Goal: Information Seeking & Learning: Understand process/instructions

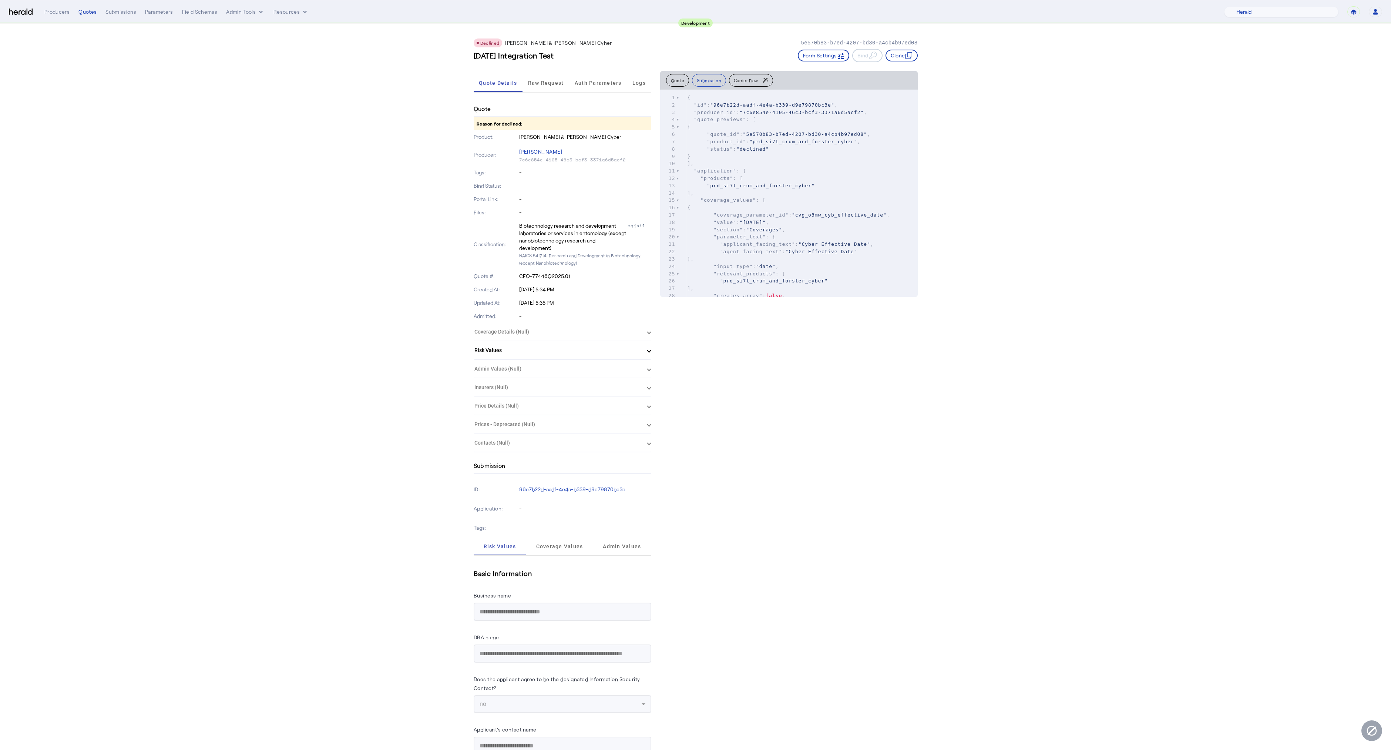
select select "pfm_2v8p_herald_api"
click at [680, 78] on button "Quote" at bounding box center [677, 80] width 23 height 13
click at [742, 80] on span "Carrier Raw" at bounding box center [746, 80] width 24 height 4
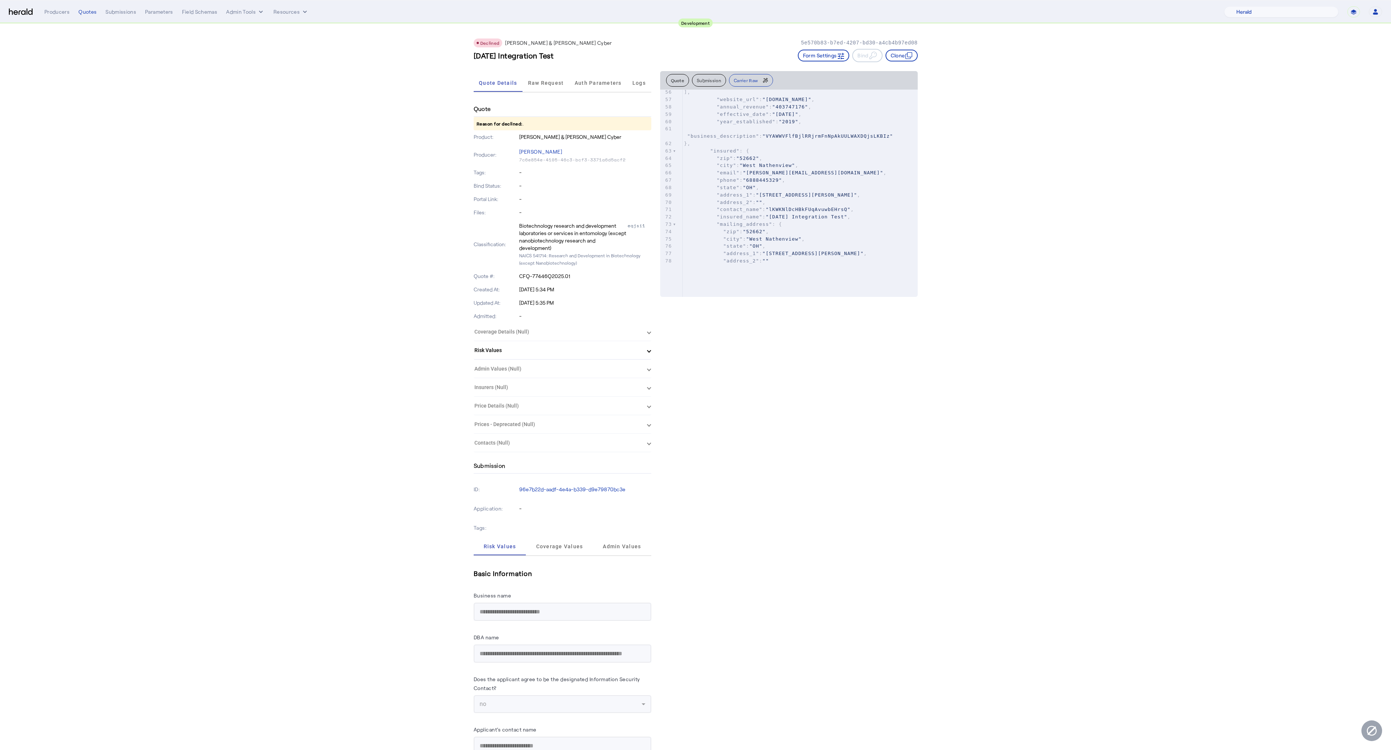
click at [675, 80] on button "Quote" at bounding box center [677, 80] width 23 height 13
click at [539, 84] on span "Raw Request" at bounding box center [546, 82] width 36 height 5
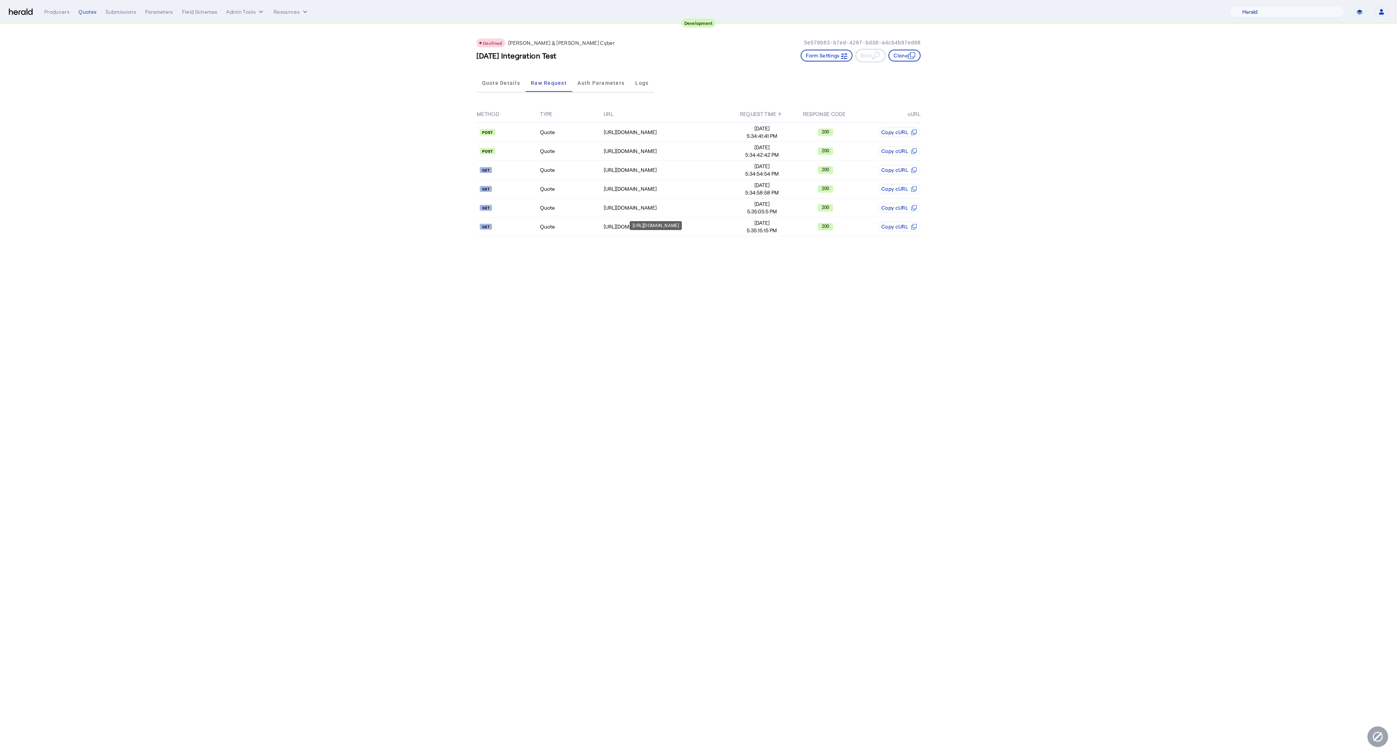
click at [661, 230] on div "[URL][DOMAIN_NAME]" at bounding box center [656, 225] width 52 height 9
click at [604, 222] on td "[URL][DOMAIN_NAME]" at bounding box center [666, 226] width 127 height 19
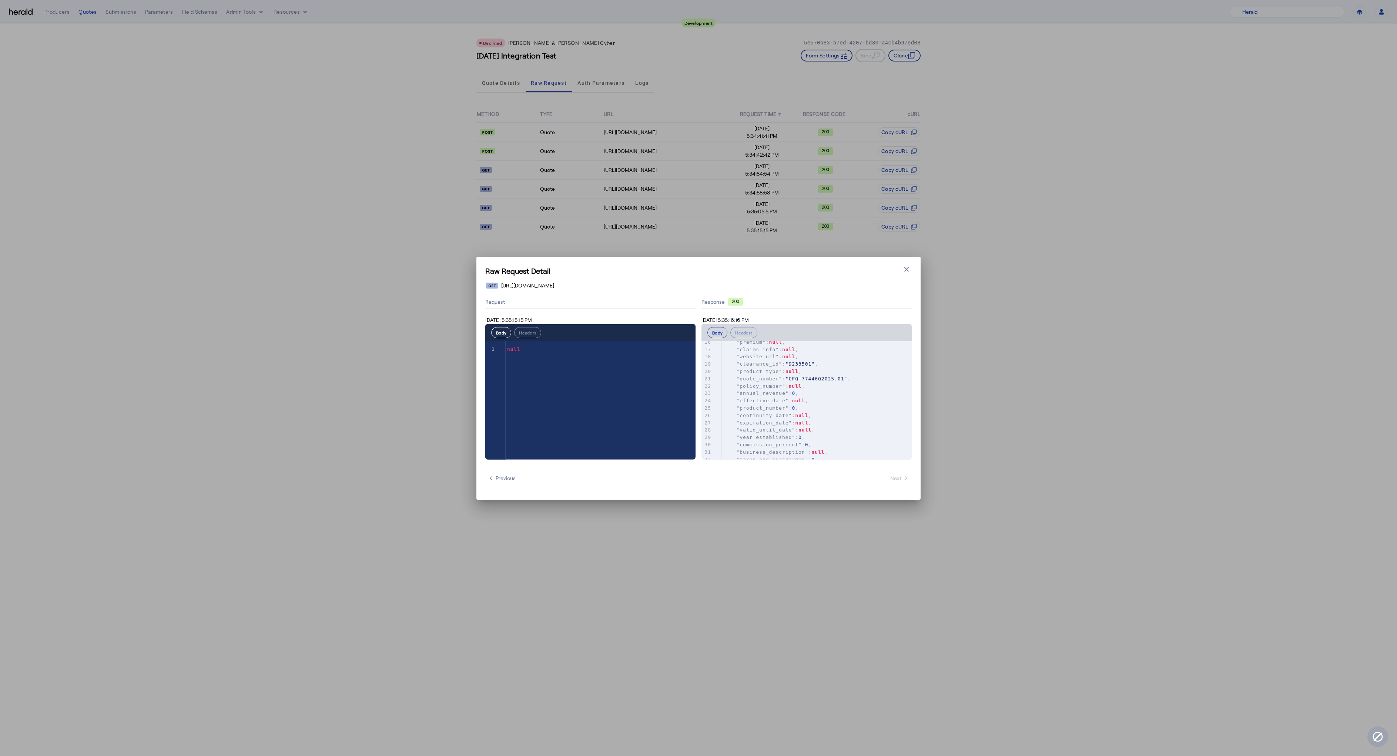
scroll to position [73, 0]
type textarea "**********"
drag, startPoint x: 763, startPoint y: 357, endPoint x: 775, endPoint y: 370, distance: 18.1
click at [775, 369] on div "1 { 2 "messages" : { 3 "errorMessage" : null , 4 "response_messages" : [ 5 { 6 …" at bounding box center [817, 430] width 190 height 315
click at [778, 372] on span ""UW/Exposure"" at bounding box center [787, 372] width 43 height 6
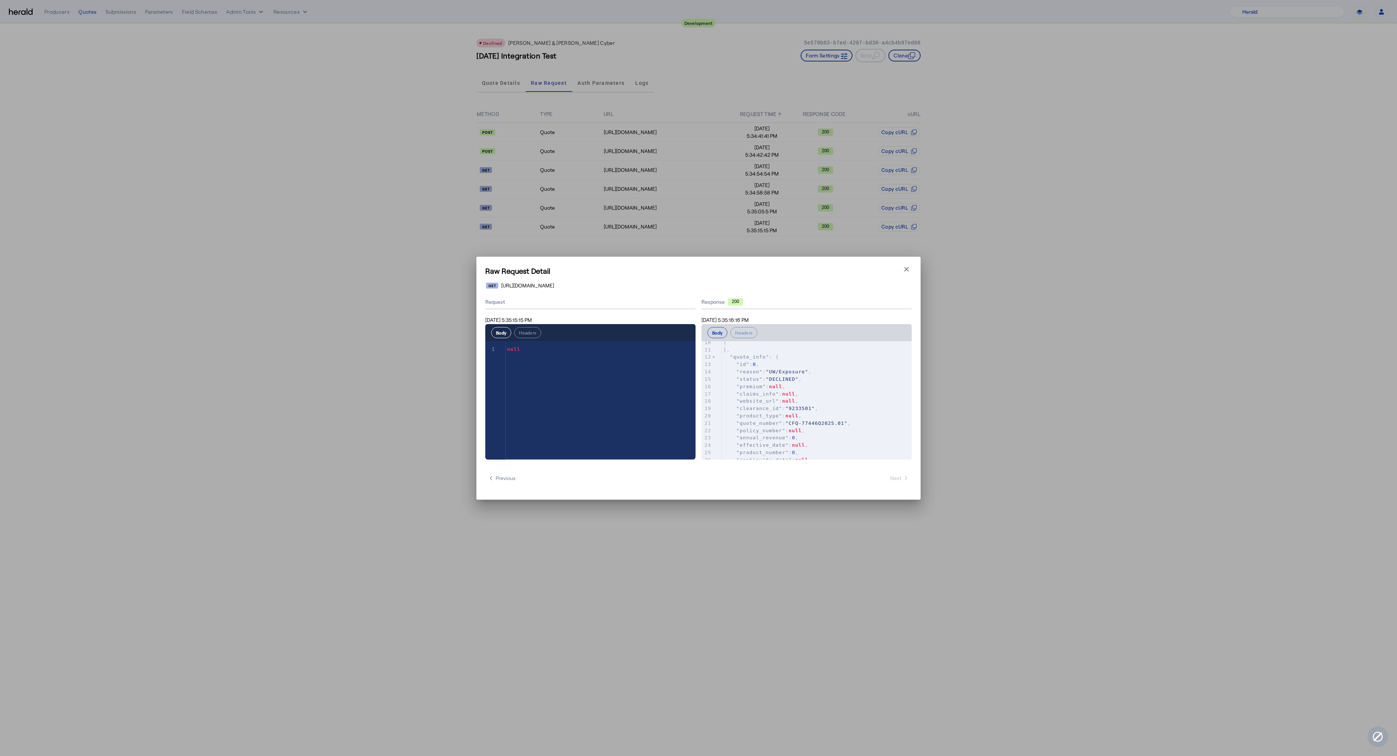
click at [778, 372] on span ""UW/Exposure"" at bounding box center [787, 372] width 43 height 6
type textarea "**"
click at [777, 372] on span ""UW/Exposure"" at bounding box center [787, 372] width 43 height 6
click at [776, 372] on span ""UW/Exposure"" at bounding box center [787, 372] width 43 height 6
type textarea "**"
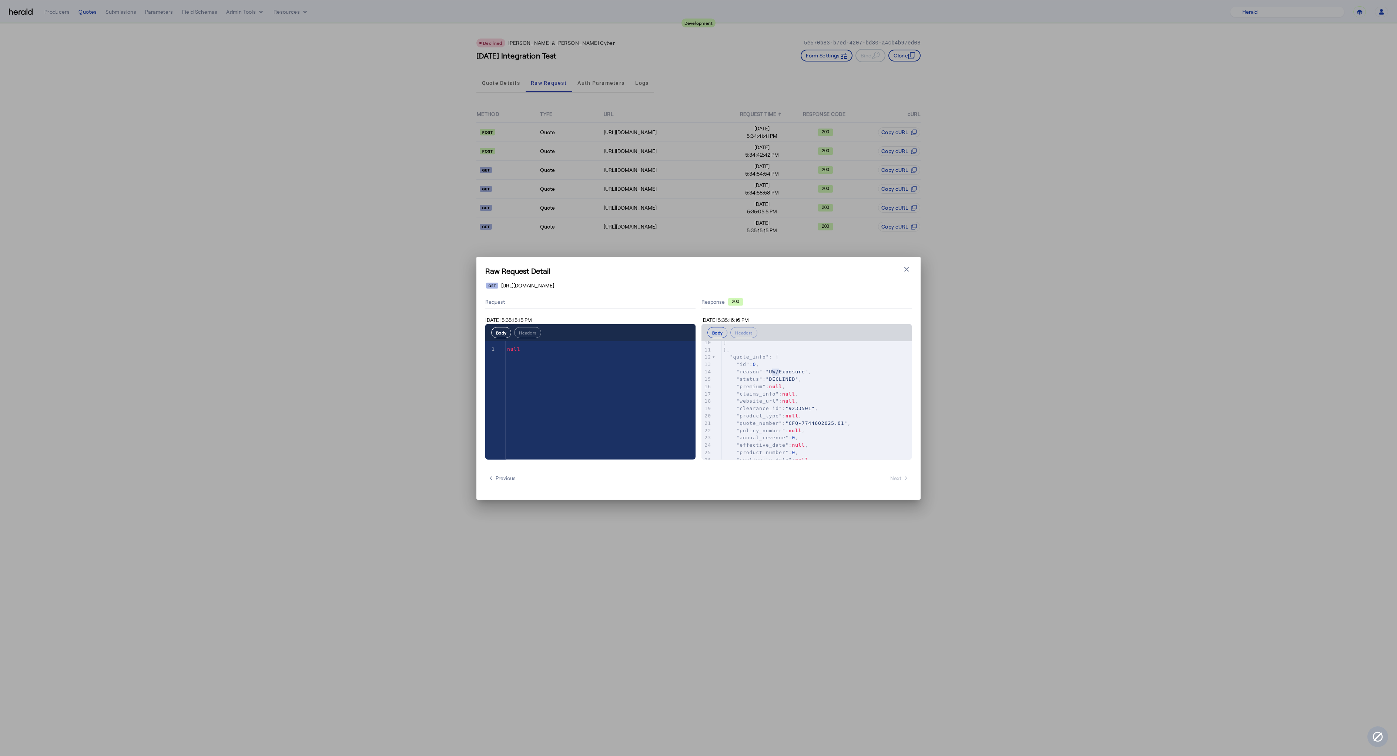
click at [776, 372] on span ""UW/Exposure"" at bounding box center [787, 372] width 43 height 6
click at [785, 373] on span ""UW/Exposure"" at bounding box center [787, 372] width 43 height 6
type textarea "********"
click at [785, 373] on span ""UW/Exposure"" at bounding box center [787, 372] width 43 height 6
type textarea "**********"
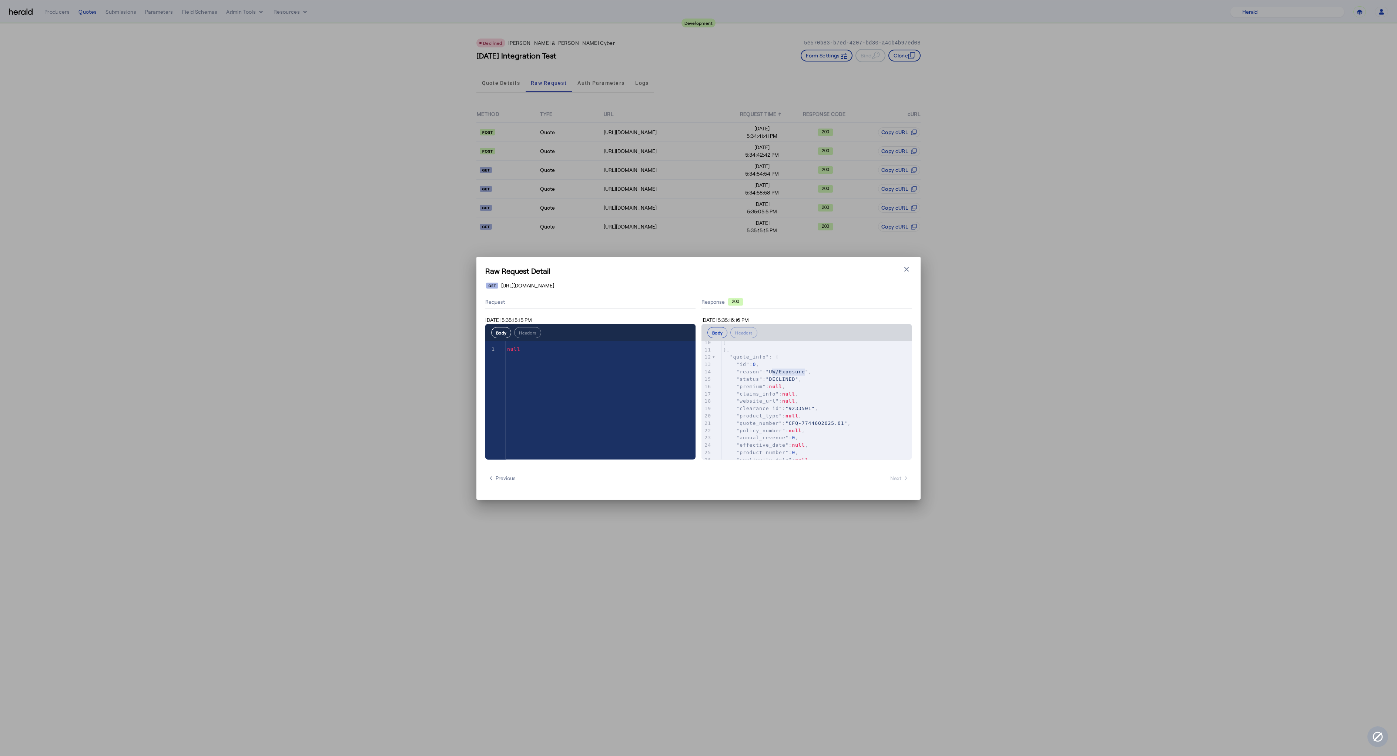
drag, startPoint x: 773, startPoint y: 371, endPoint x: 806, endPoint y: 374, distance: 33.1
click at [806, 374] on span ""UW/Exposure"" at bounding box center [787, 372] width 43 height 6
click at [803, 395] on pre ""claims_info" : null ," at bounding box center [817, 393] width 190 height 7
click at [903, 270] on icon "button" at bounding box center [906, 268] width 7 height 7
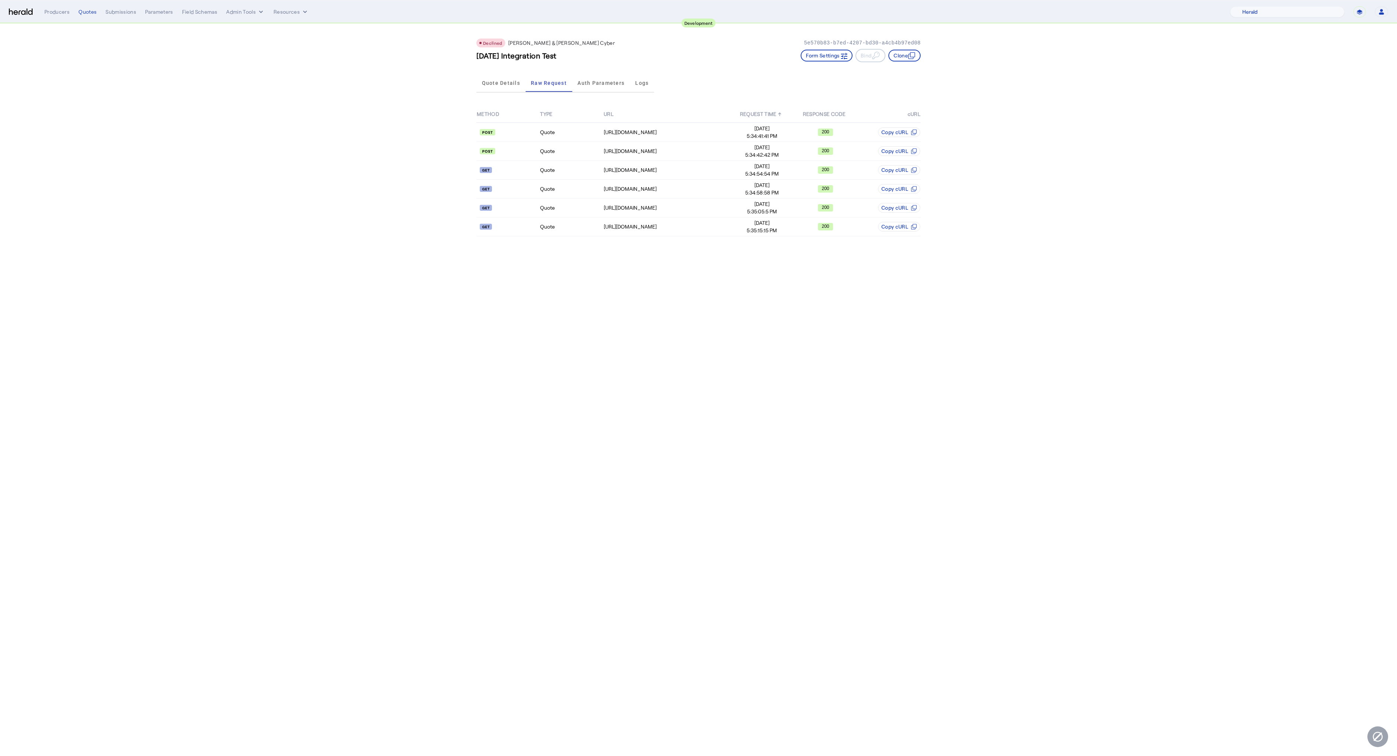
click at [264, 285] on body "Development Menu Producers Quotes Submissions Parameters Field Schemas Admin To…" at bounding box center [698, 378] width 1397 height 756
click at [263, 236] on app-quote-details "Declined [PERSON_NAME] & [PERSON_NAME] Cyber 5e570b83-b7ed-4207-bd30-a4cb4b97ed…" at bounding box center [698, 135] width 1397 height 223
click at [182, 231] on app-quote-details "Declined [PERSON_NAME] & [PERSON_NAME] Cyber 5e570b83-b7ed-4207-bd30-a4cb4b97ed…" at bounding box center [698, 135] width 1397 height 223
